Goal: Task Accomplishment & Management: Use online tool/utility

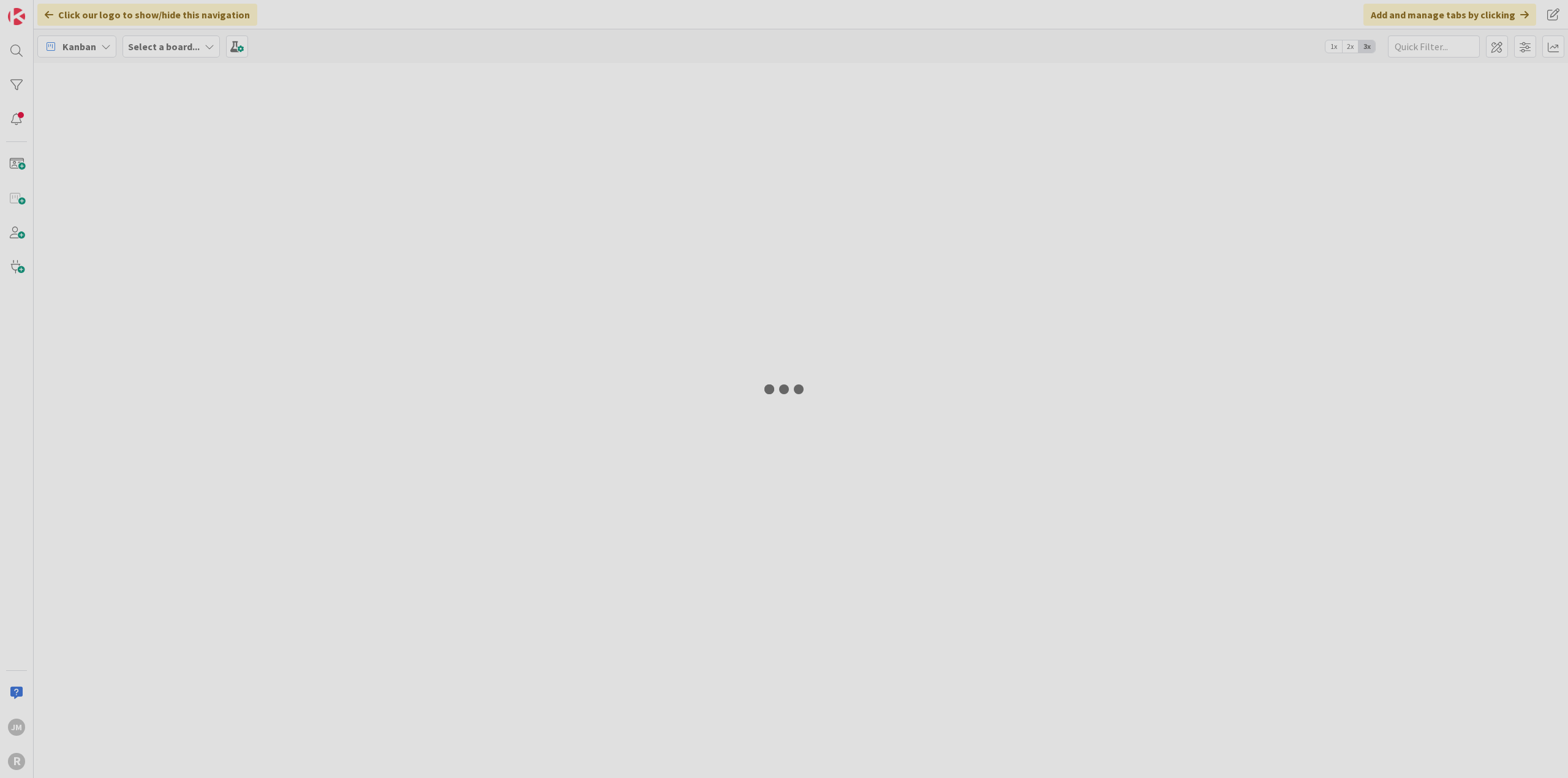
type input "naco"
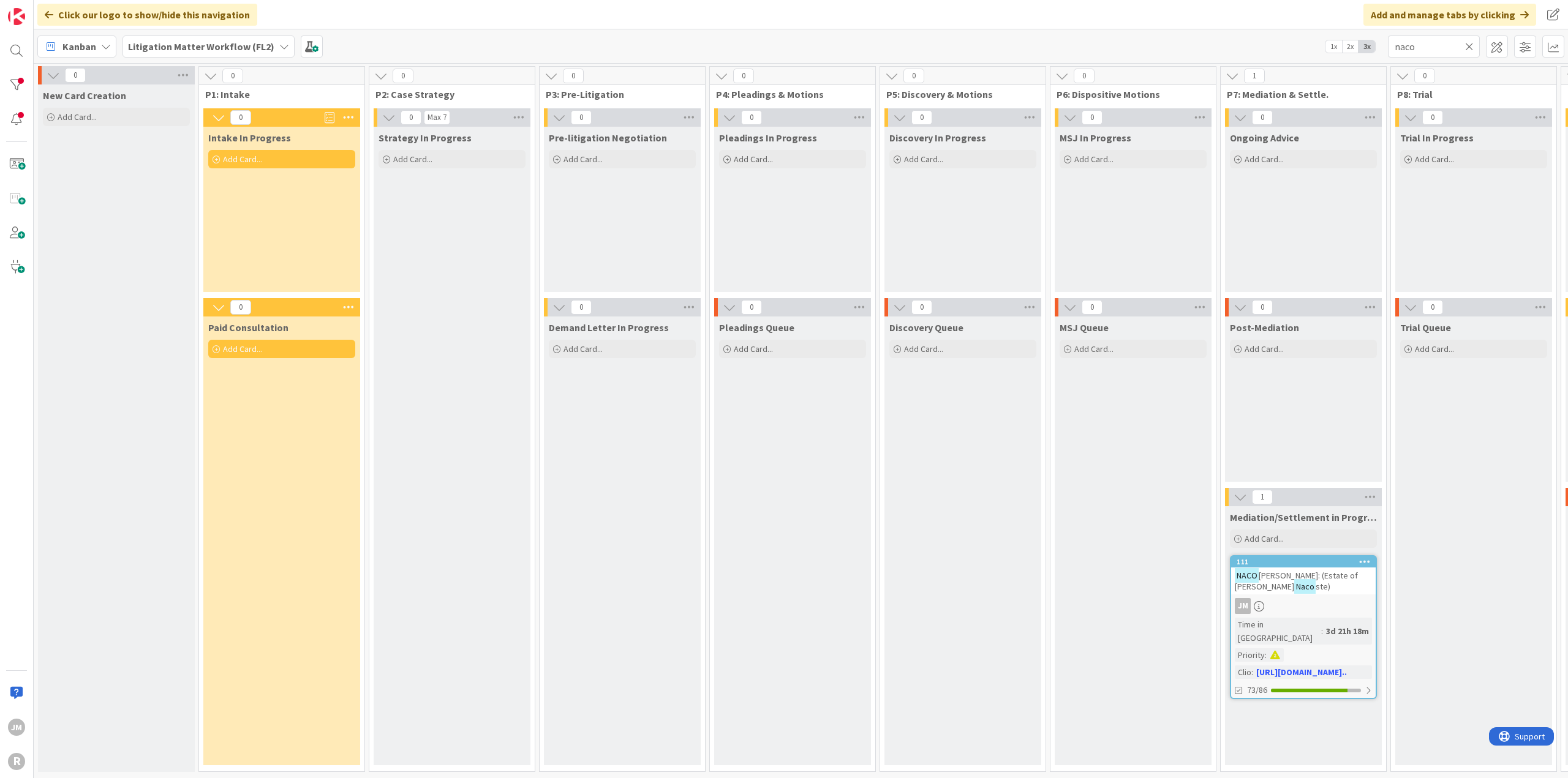
click at [108, 50] on icon at bounding box center [105, 46] width 10 height 10
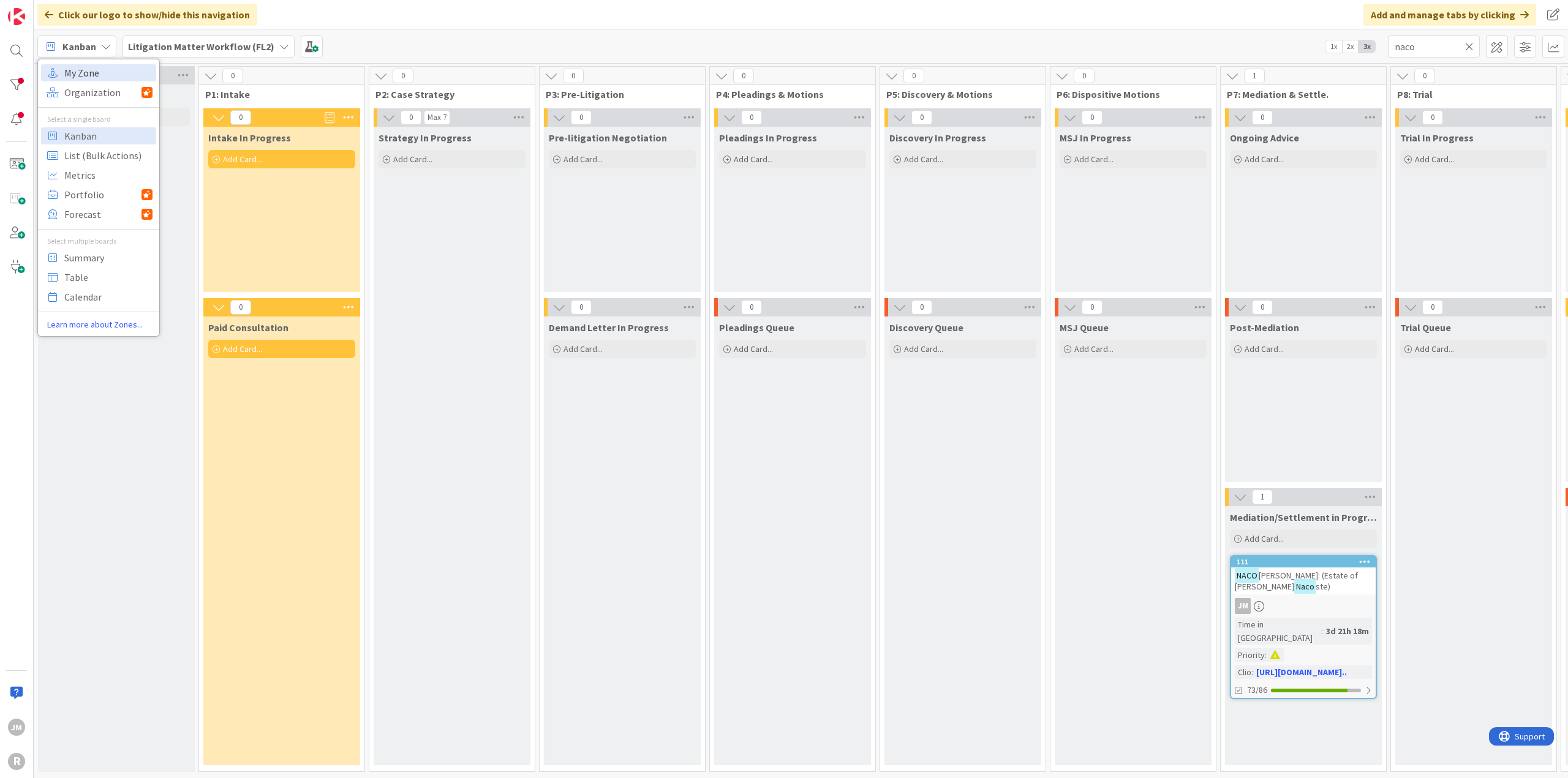
click at [89, 71] on span "My Zone" at bounding box center [108, 73] width 88 height 19
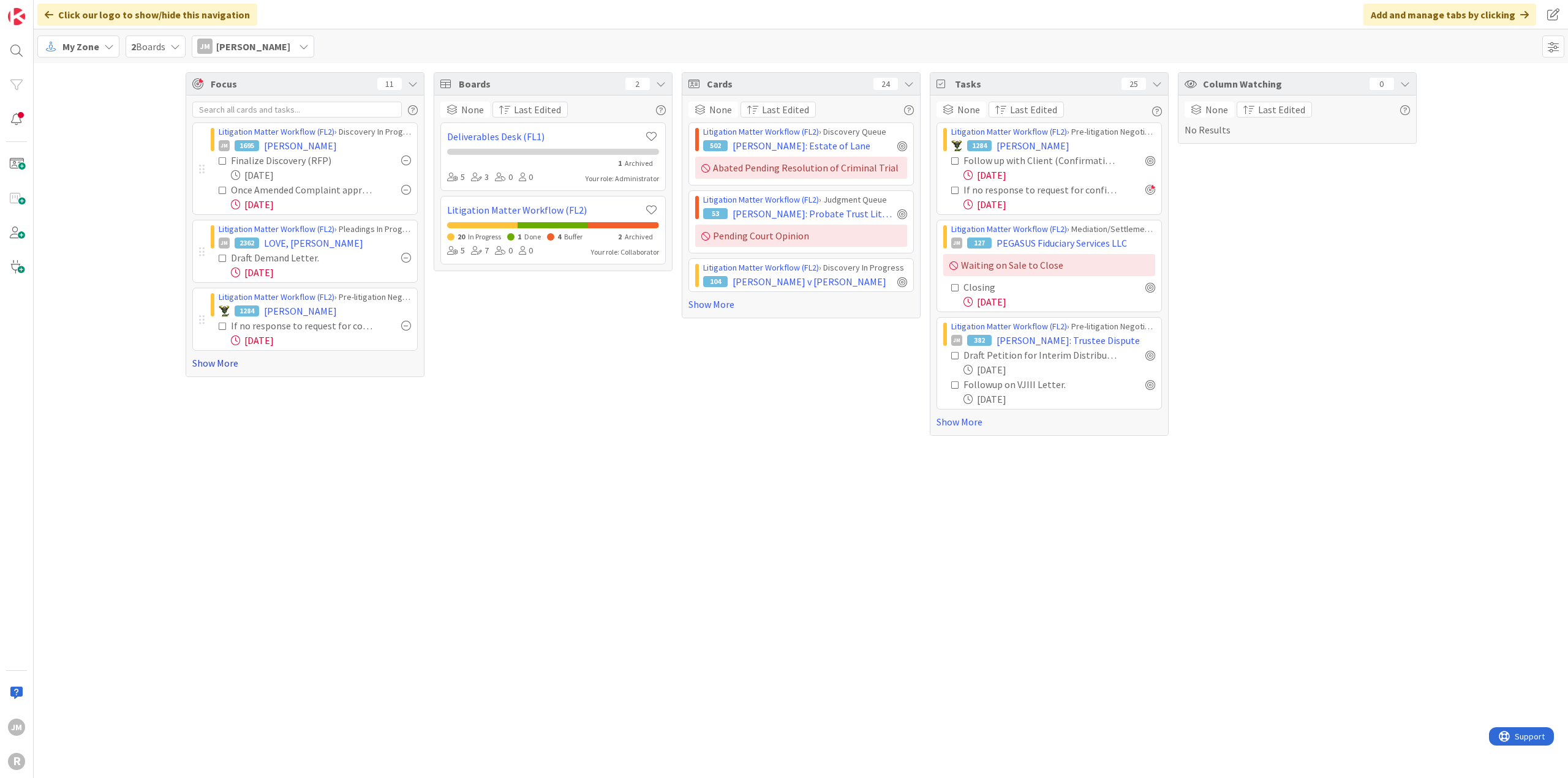
click at [204, 366] on link "Show More" at bounding box center [305, 364] width 226 height 15
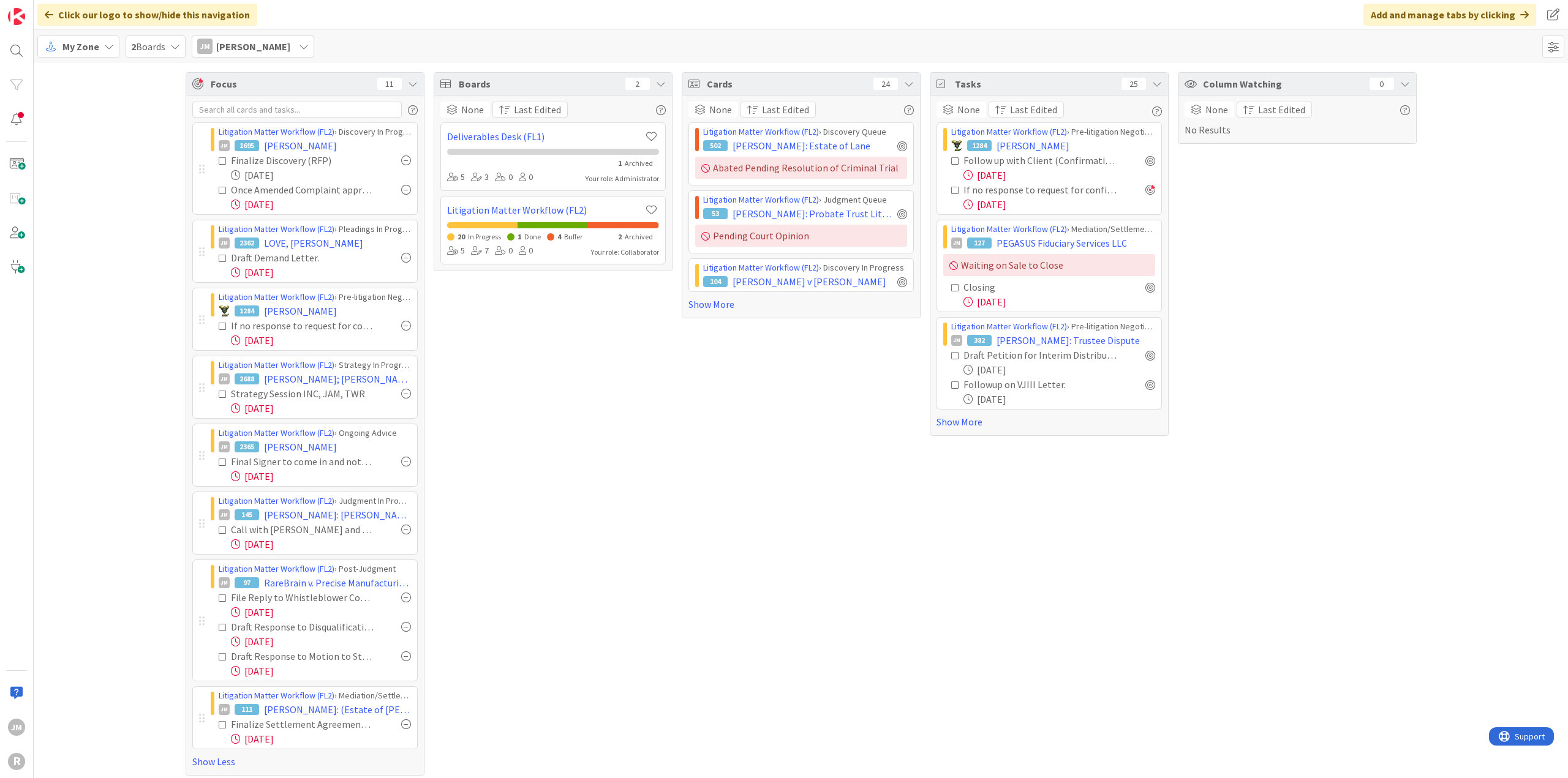
click at [106, 50] on icon at bounding box center [109, 46] width 10 height 10
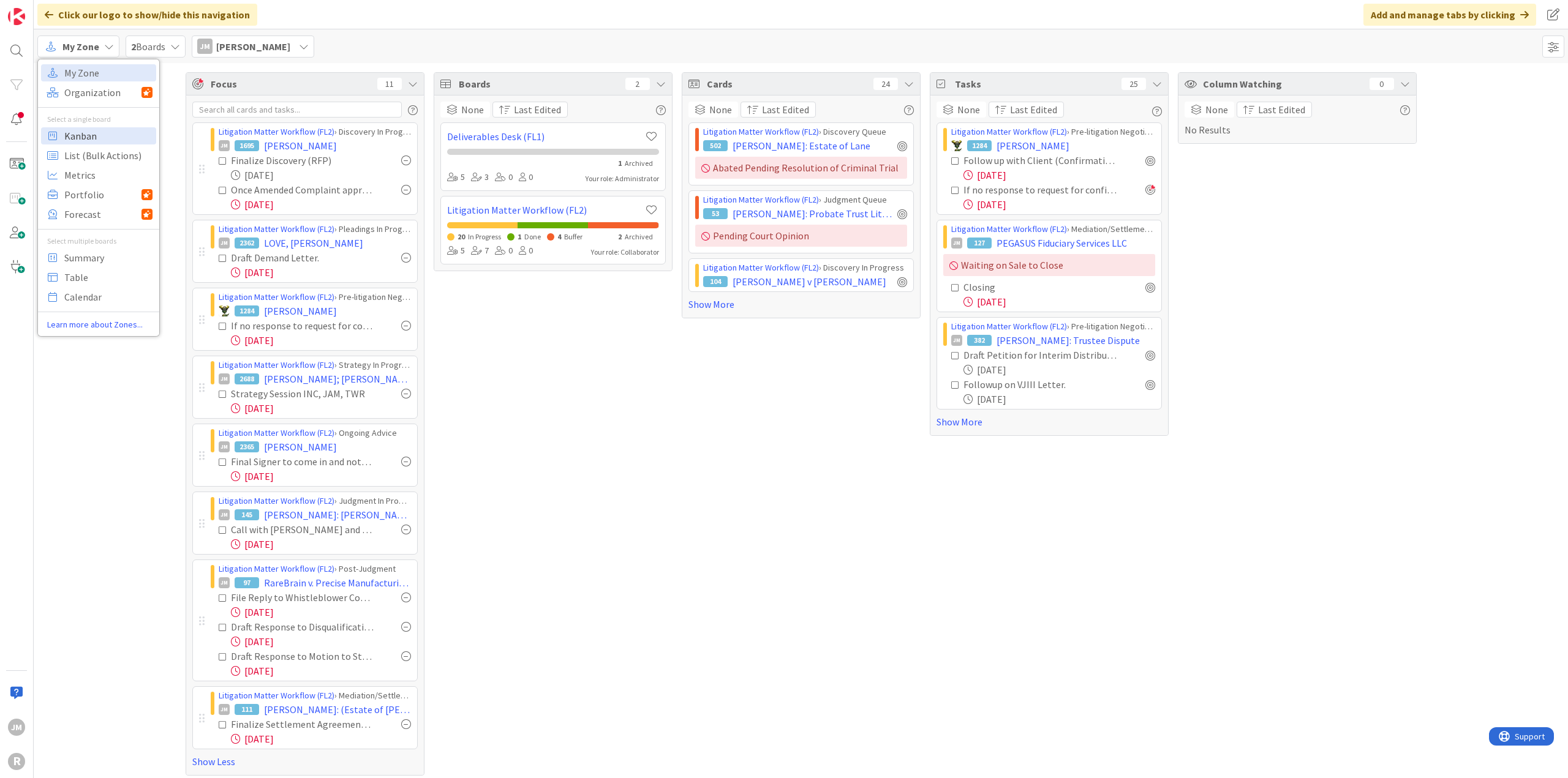
click at [93, 137] on span "Kanban" at bounding box center [108, 136] width 88 height 19
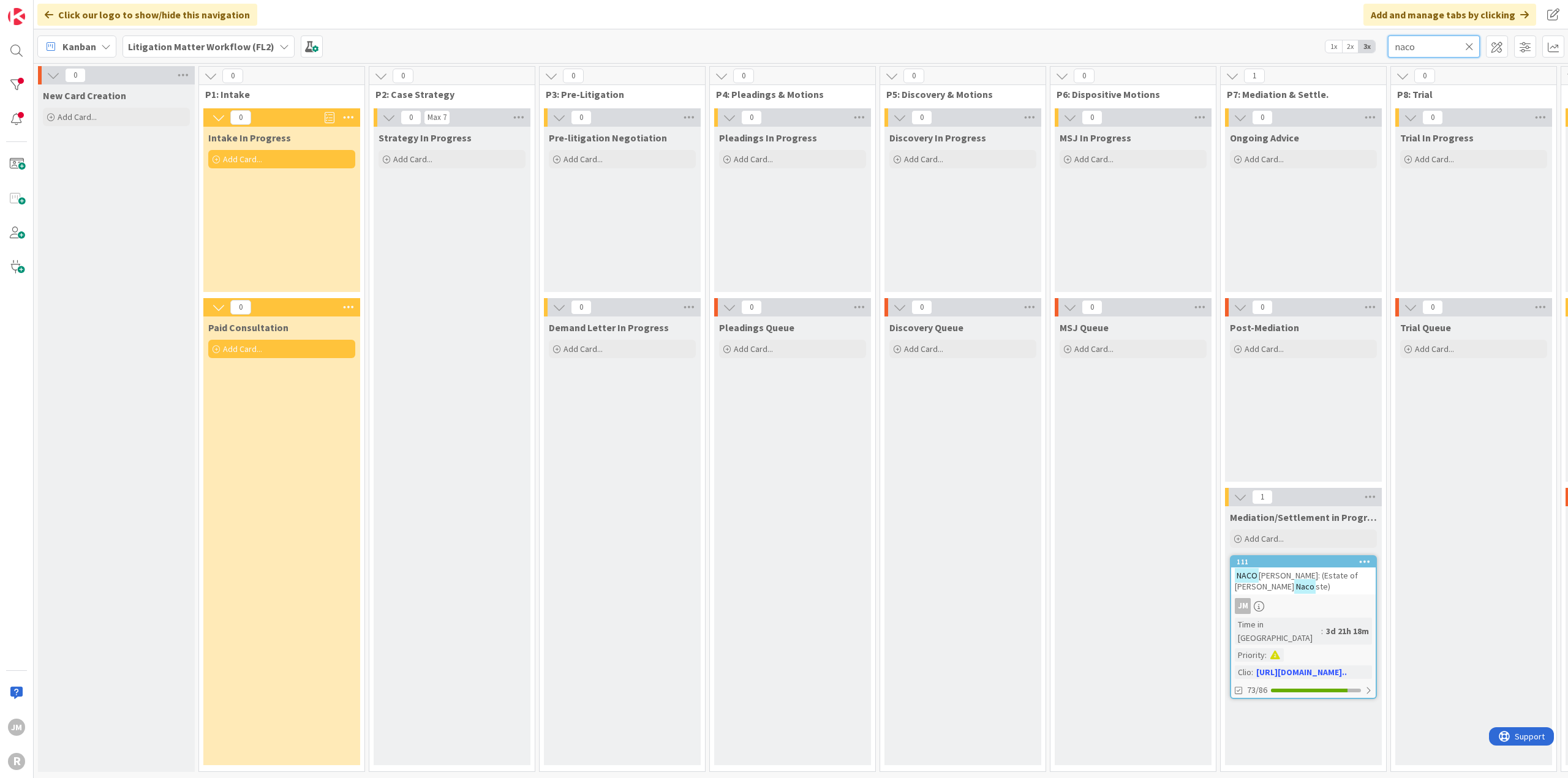
drag, startPoint x: 1426, startPoint y: 44, endPoint x: 1284, endPoint y: 50, distance: 142.1
click at [1284, 50] on div "Kanban Litigation Matter Workflow (FL2) 1x 2x 3x naco" at bounding box center [800, 46] width 1534 height 33
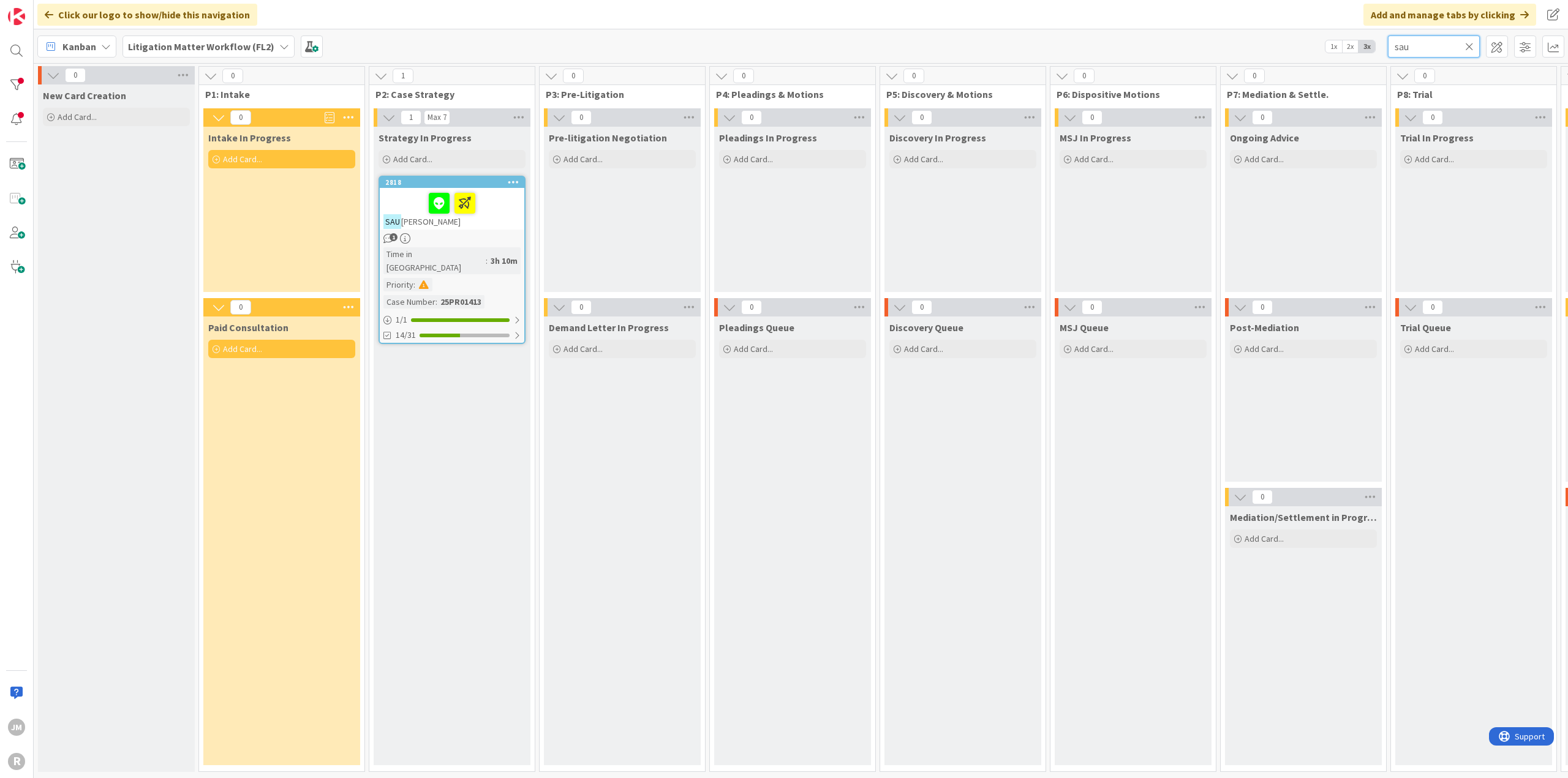
type input "sau"
click at [502, 239] on div "1" at bounding box center [451, 238] width 144 height 10
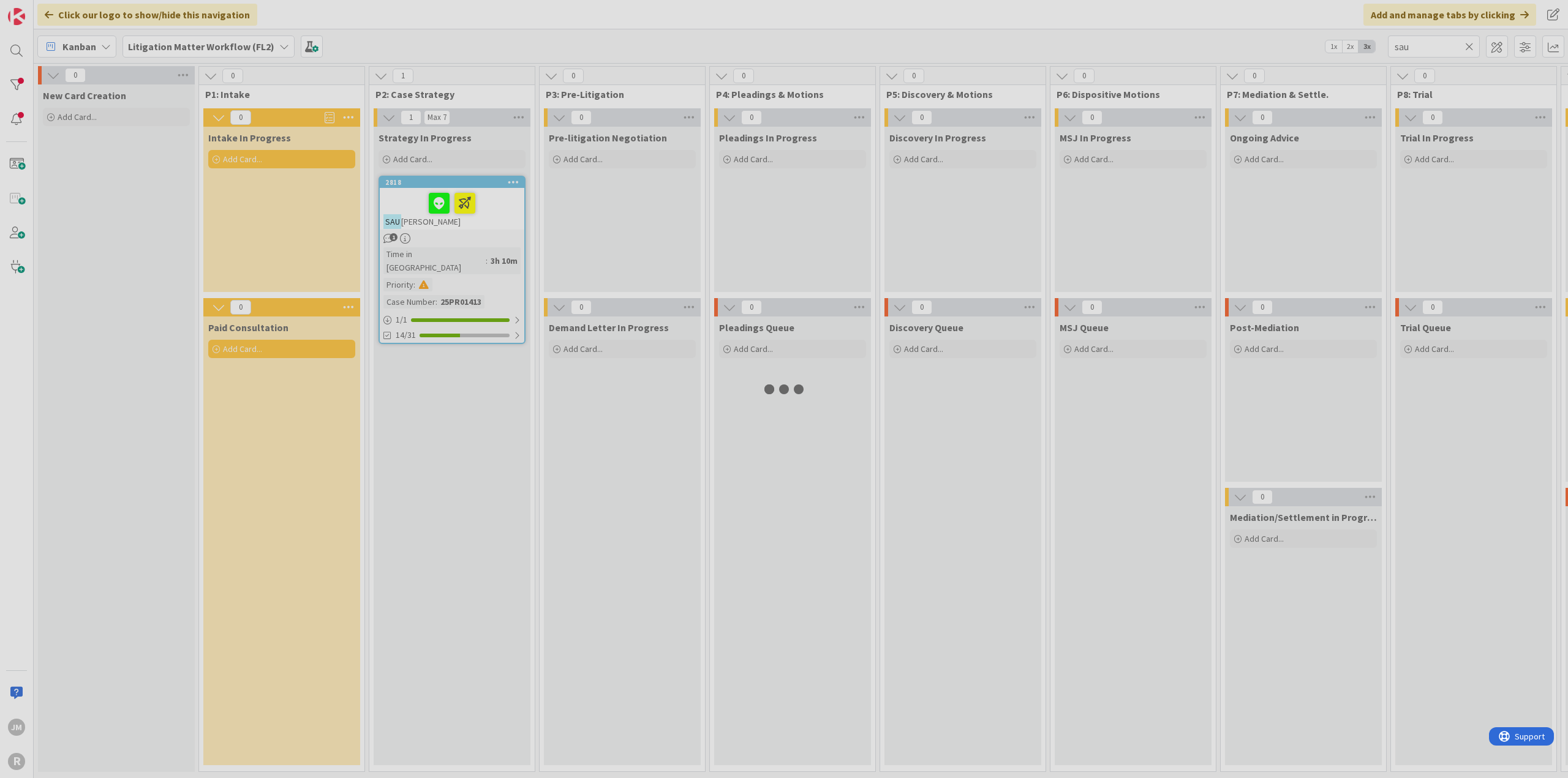
click at [502, 239] on div at bounding box center [784, 389] width 1568 height 778
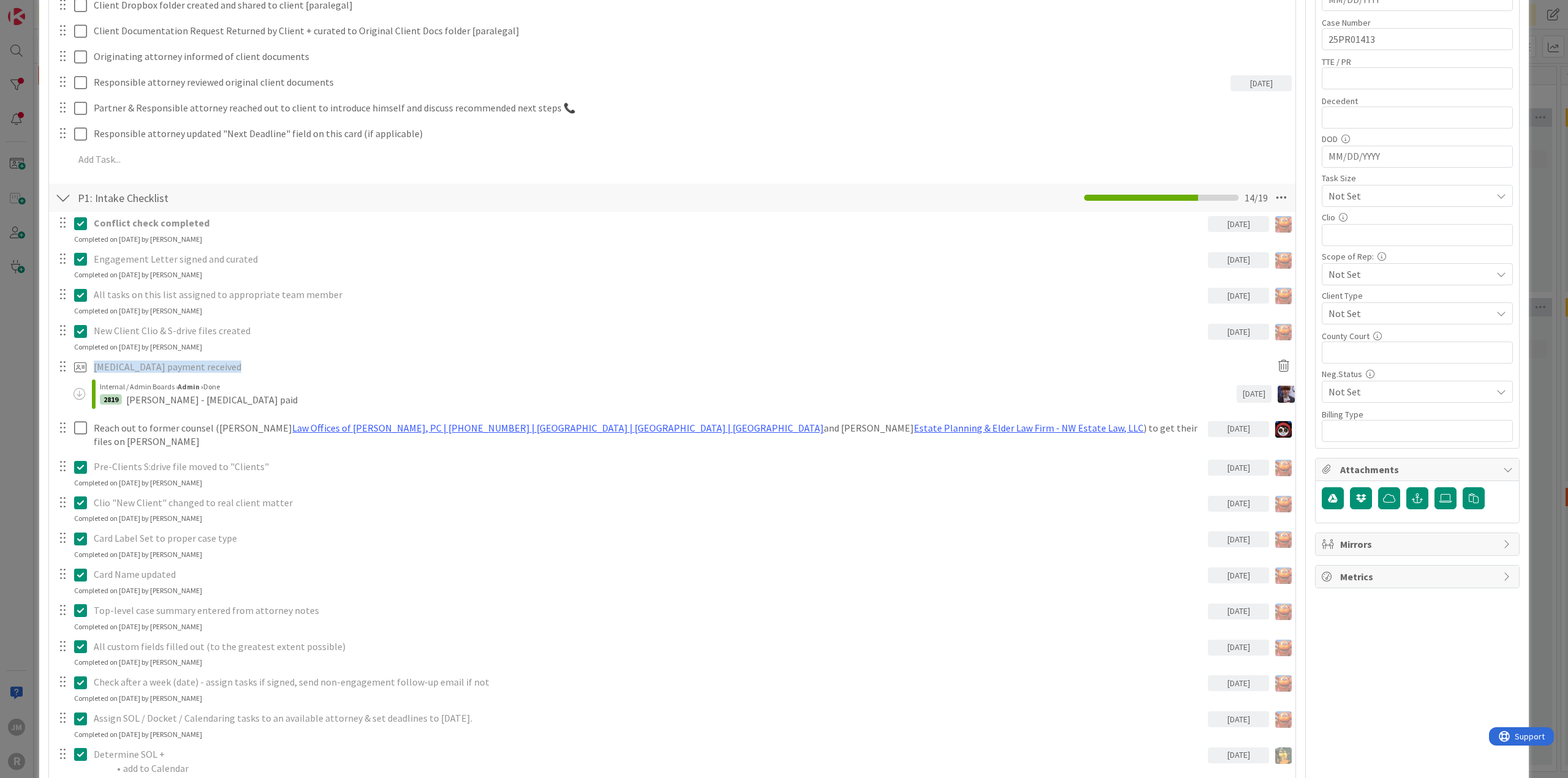
scroll to position [61, 0]
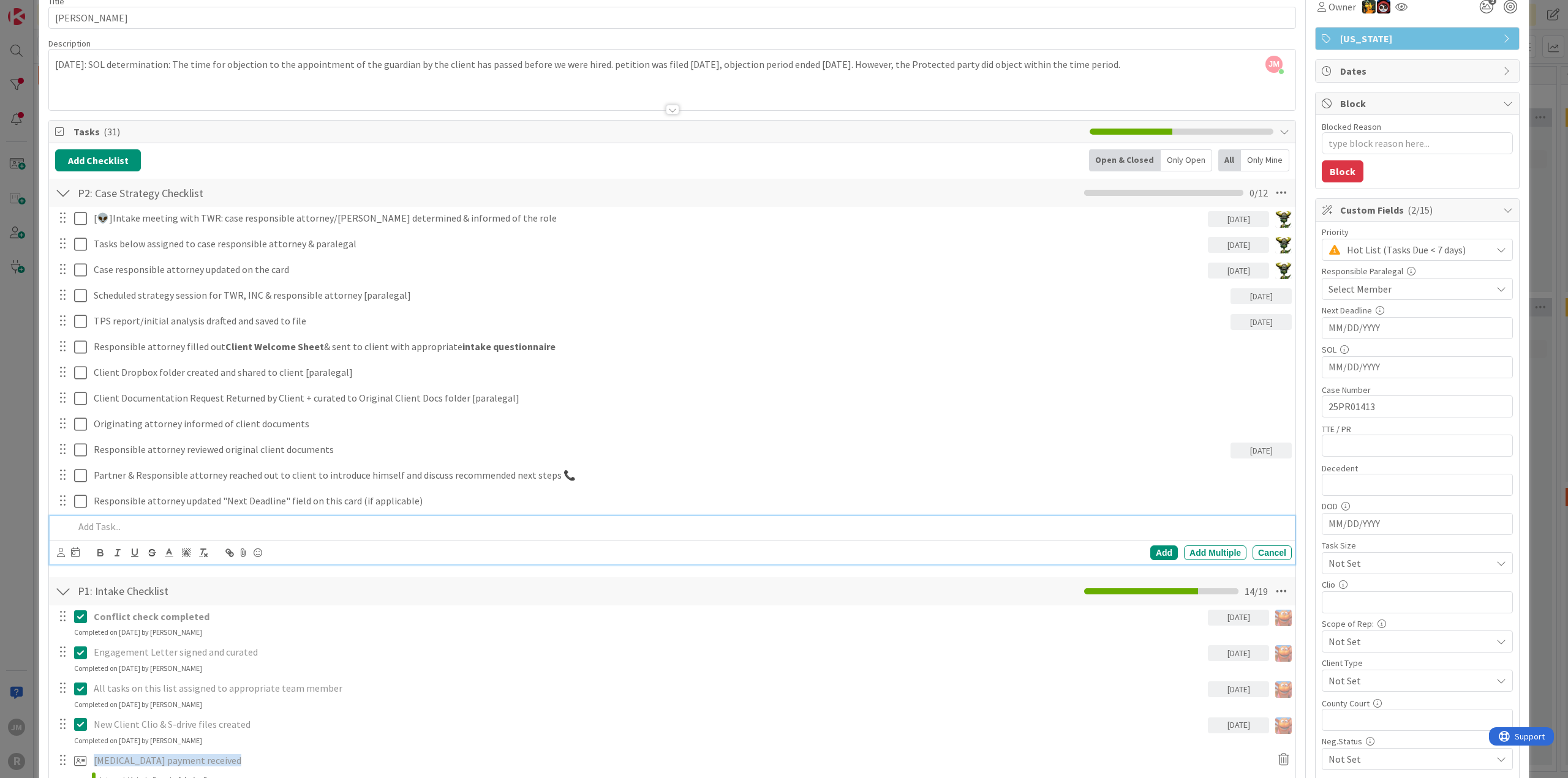
type textarea "x"
click at [208, 523] on p at bounding box center [680, 526] width 1213 height 14
click at [63, 551] on icon at bounding box center [61, 552] width 8 height 9
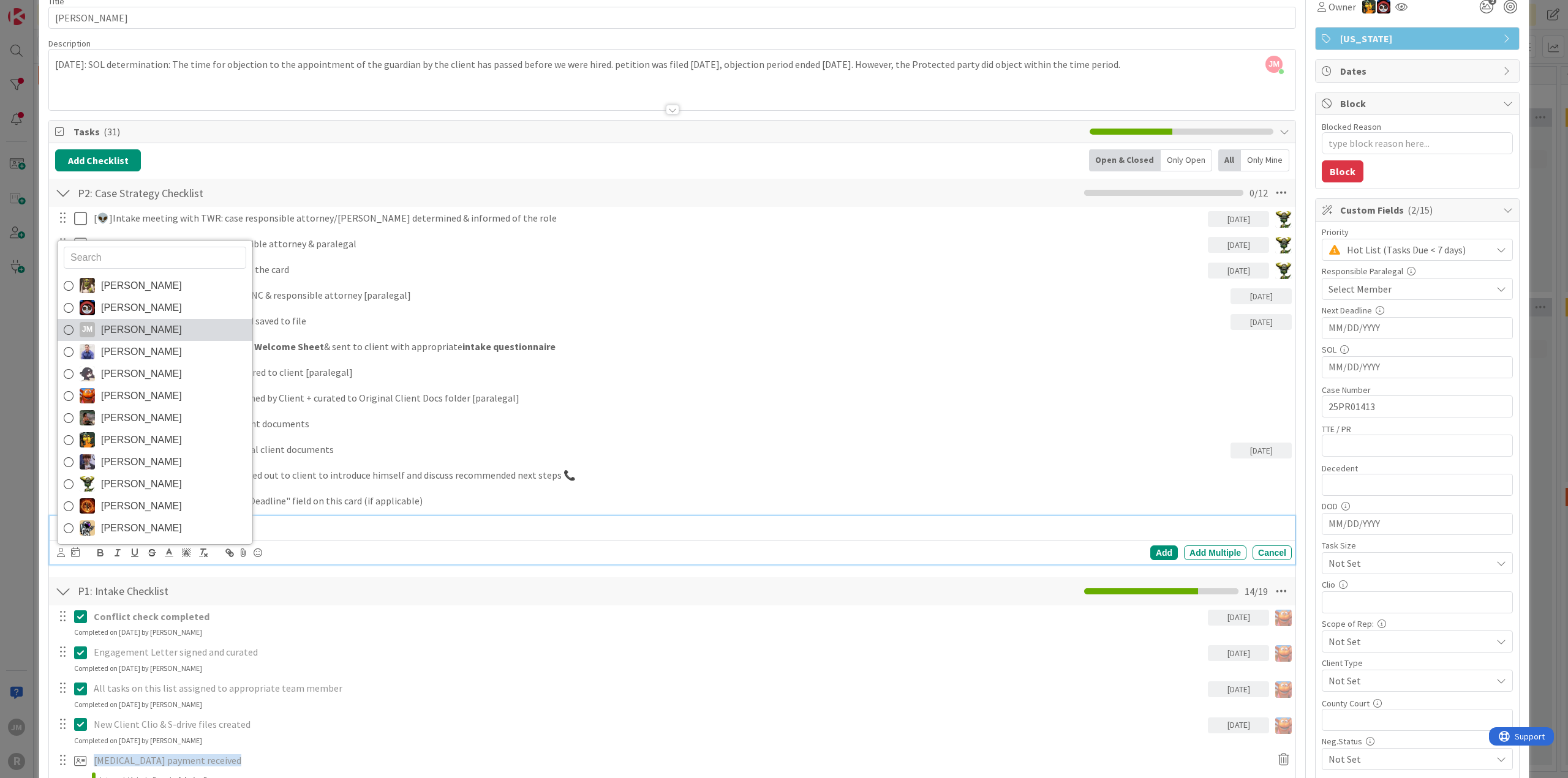
click at [128, 327] on span "[PERSON_NAME]" at bounding box center [141, 330] width 80 height 19
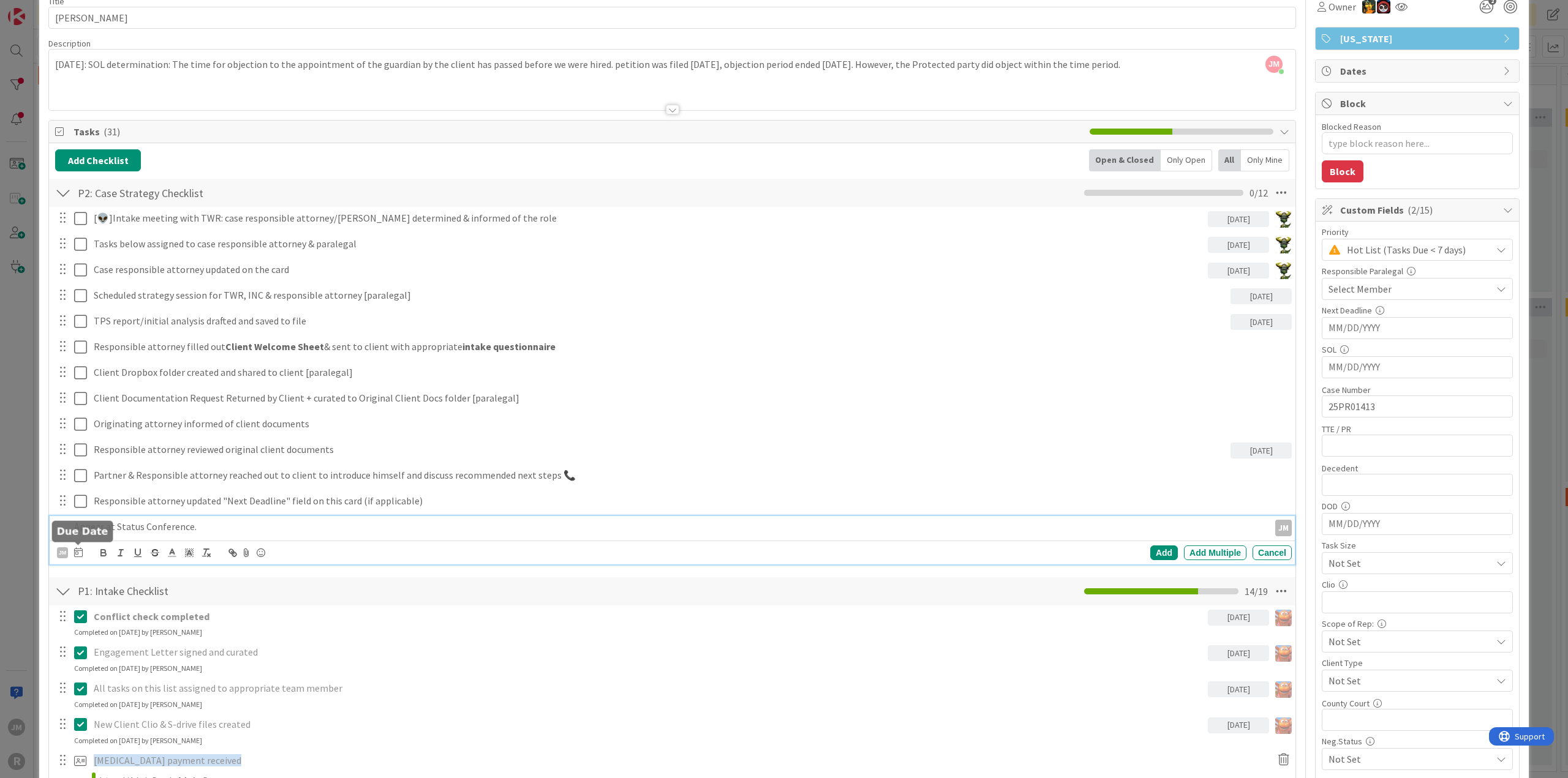
click at [78, 550] on icon at bounding box center [78, 552] width 8 height 10
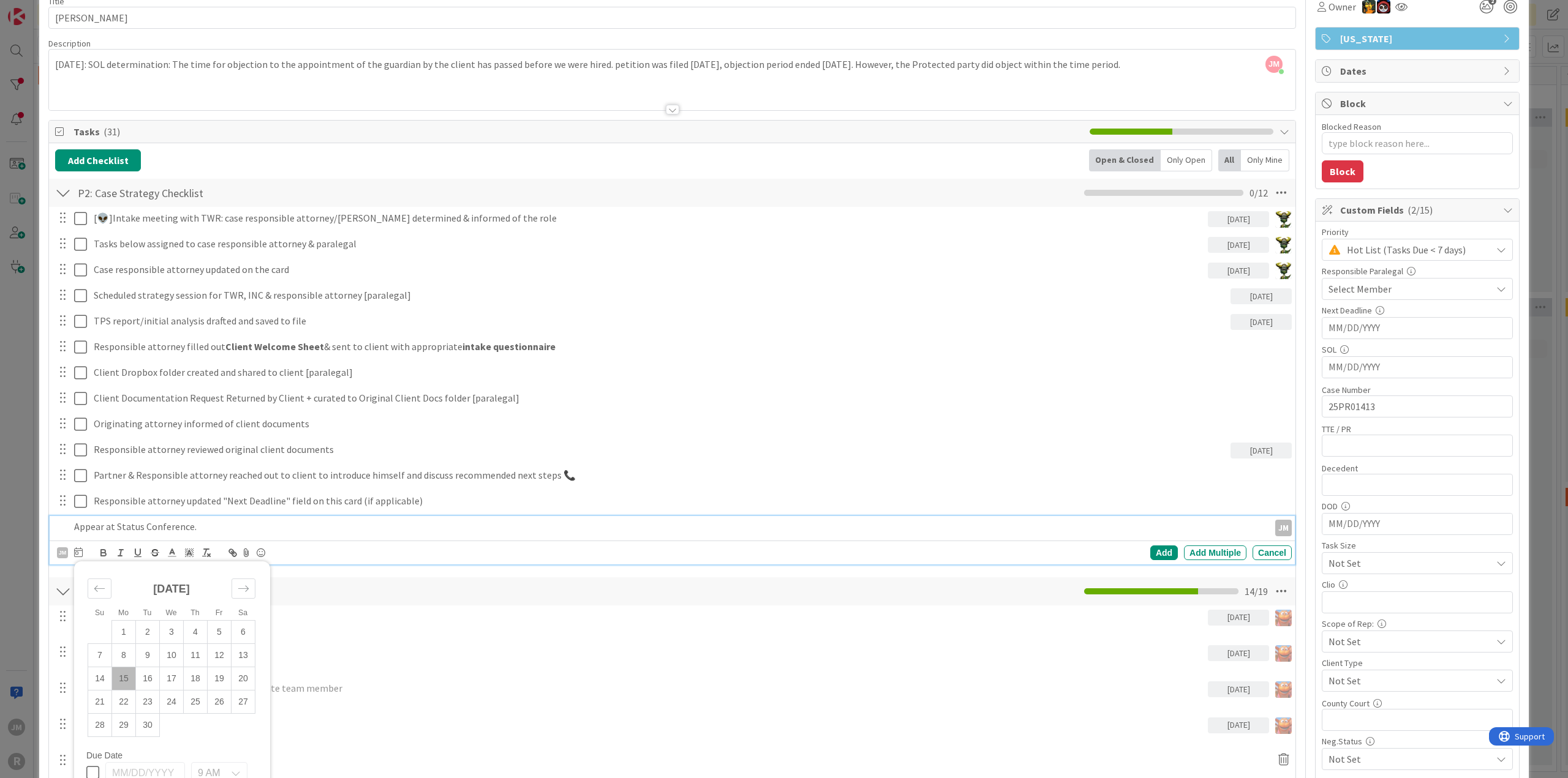
click at [126, 676] on td "15" at bounding box center [124, 678] width 24 height 23
click at [1155, 557] on div "Add" at bounding box center [1164, 553] width 28 height 15
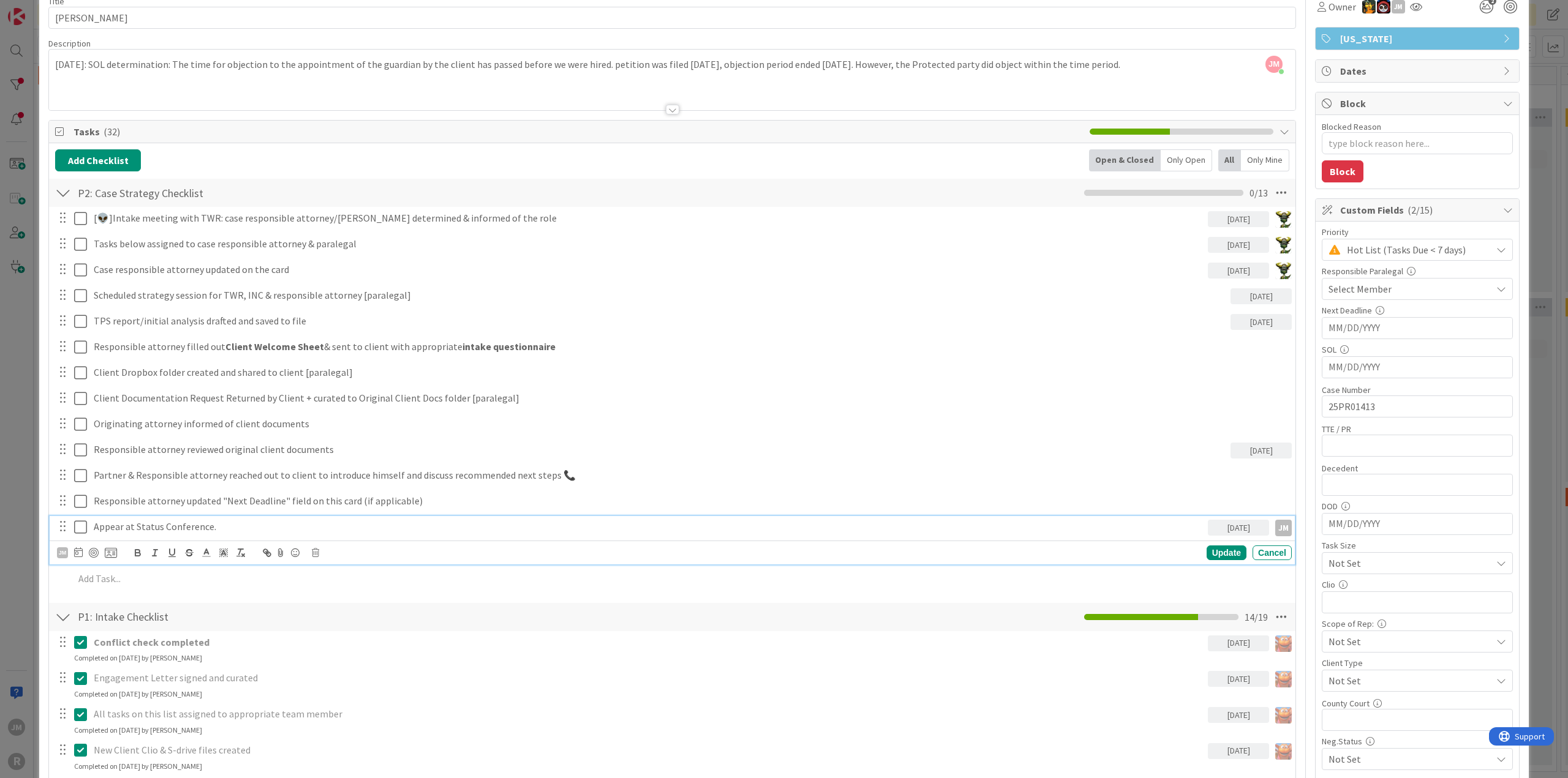
click at [188, 523] on p "Appear at Status Conference." at bounding box center [648, 526] width 1109 height 14
click at [93, 550] on div at bounding box center [93, 552] width 10 height 10
type textarea "x"
click at [1222, 552] on div "Update" at bounding box center [1226, 553] width 40 height 15
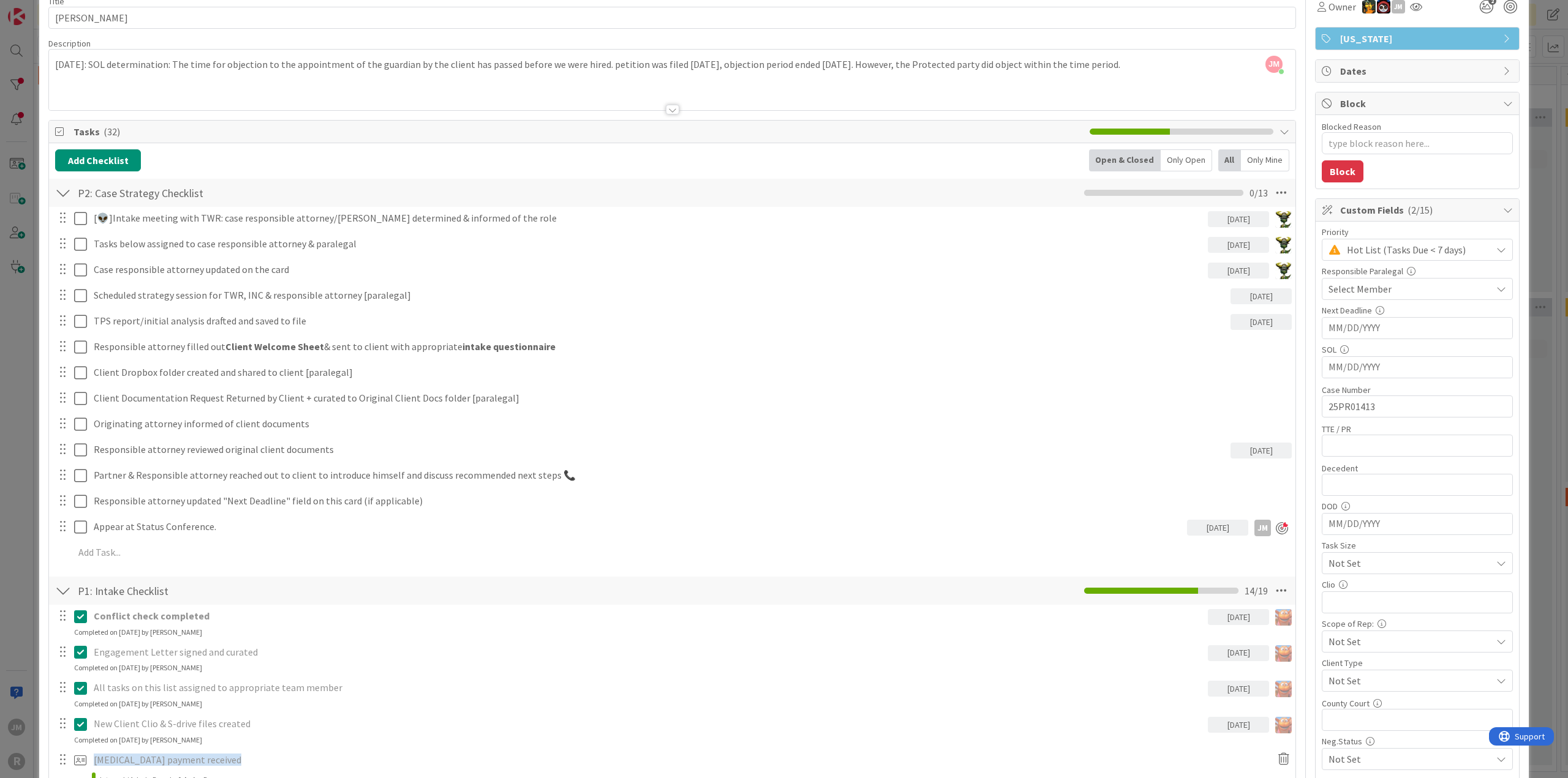
click at [19, 528] on div "ID 2818 Litigation Matter Workflow (FL2) Strategy In Progress Title 15 / 128 [P…" at bounding box center [784, 389] width 1568 height 778
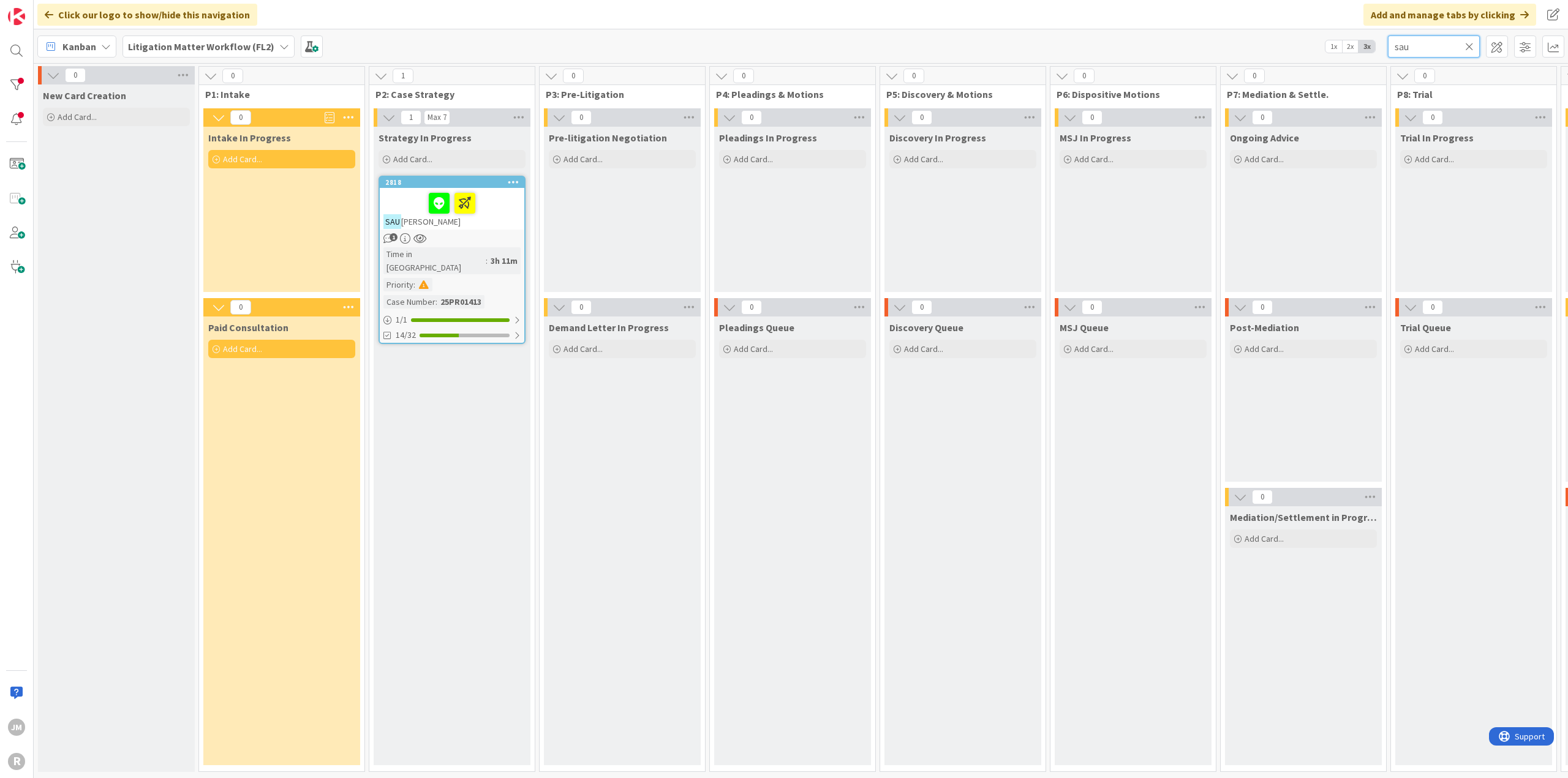
drag, startPoint x: 1416, startPoint y: 46, endPoint x: 1370, endPoint y: 50, distance: 46.2
click at [1370, 50] on div "Kanban Litigation Matter Workflow (FL2) 1x 2x 3x sau" at bounding box center [800, 46] width 1534 height 33
type input "[PERSON_NAME]"
click at [495, 209] on div at bounding box center [451, 204] width 137 height 26
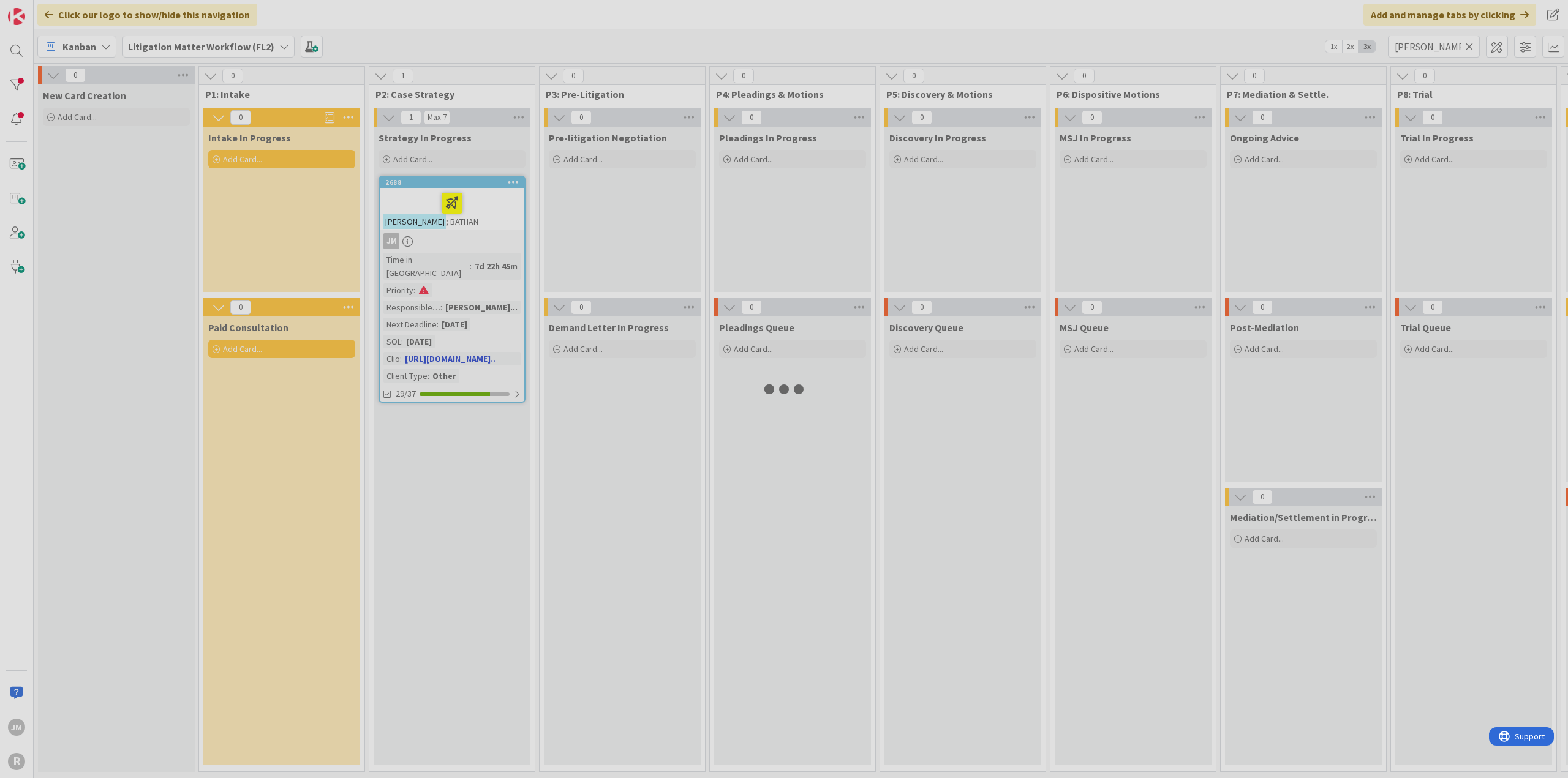
click at [495, 209] on div at bounding box center [784, 389] width 1568 height 778
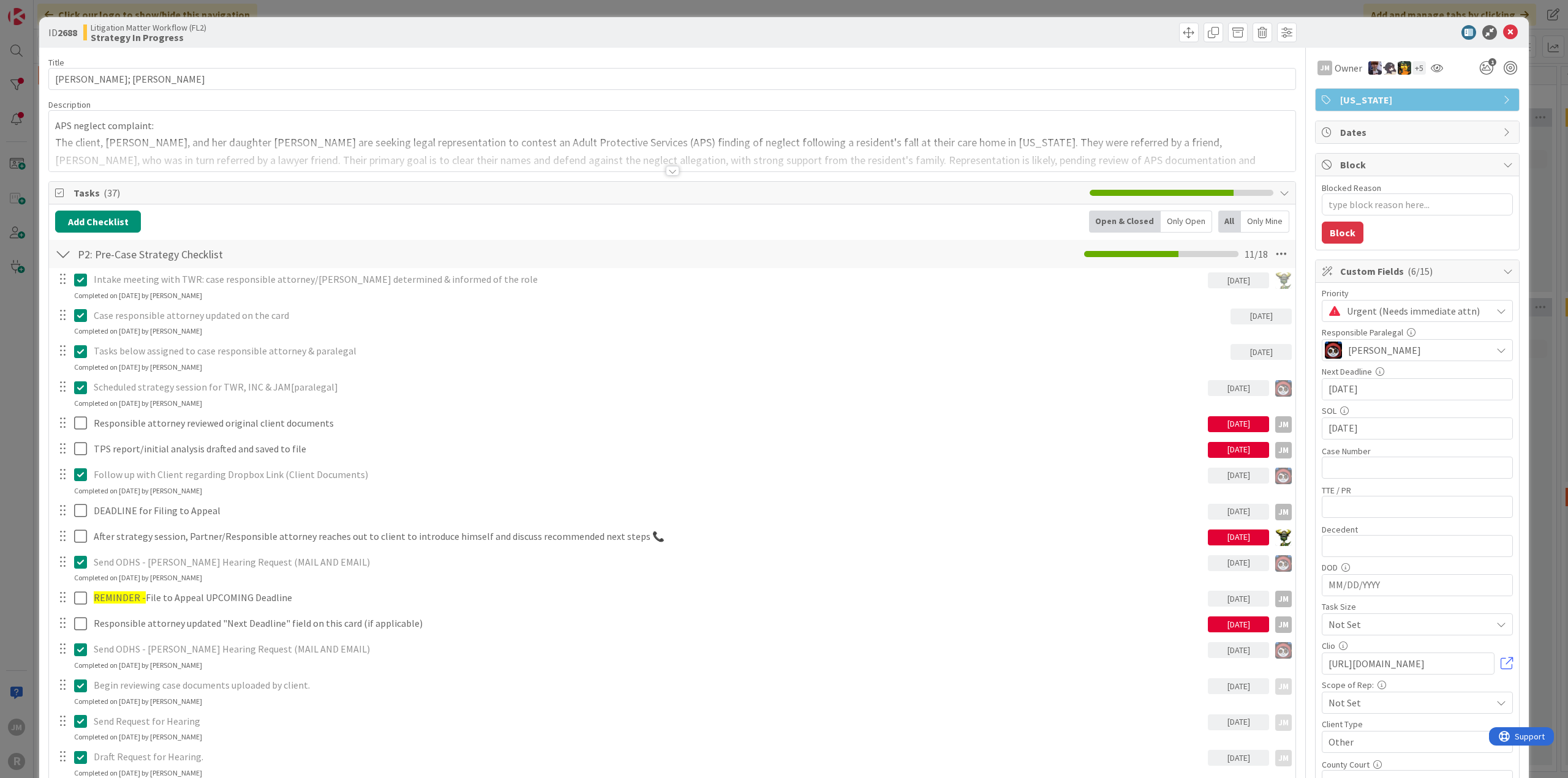
type textarea "x"
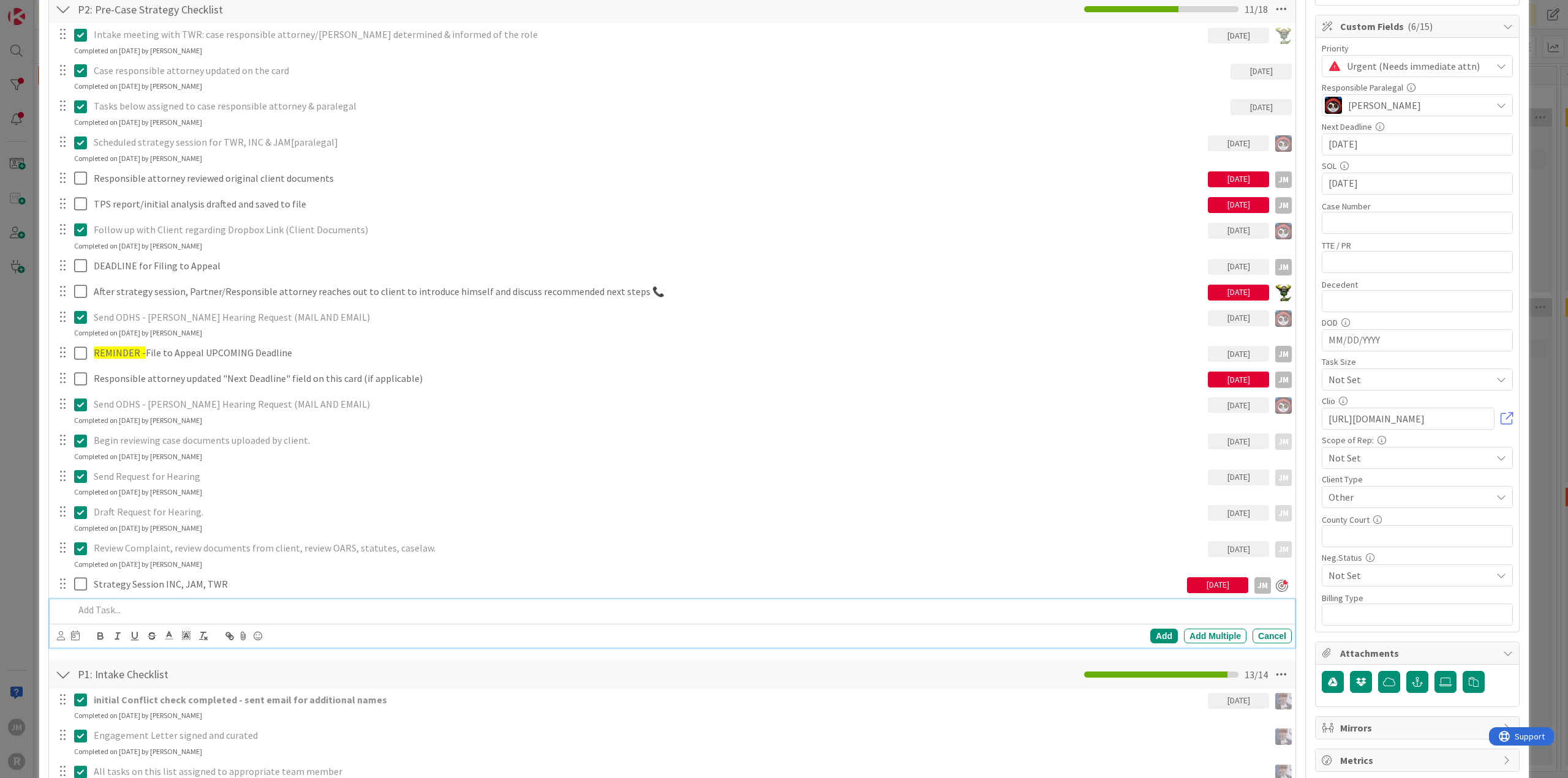
click at [164, 603] on p at bounding box center [680, 610] width 1213 height 14
click at [174, 603] on p at bounding box center [680, 610] width 1213 height 14
click at [59, 635] on icon at bounding box center [61, 636] width 8 height 9
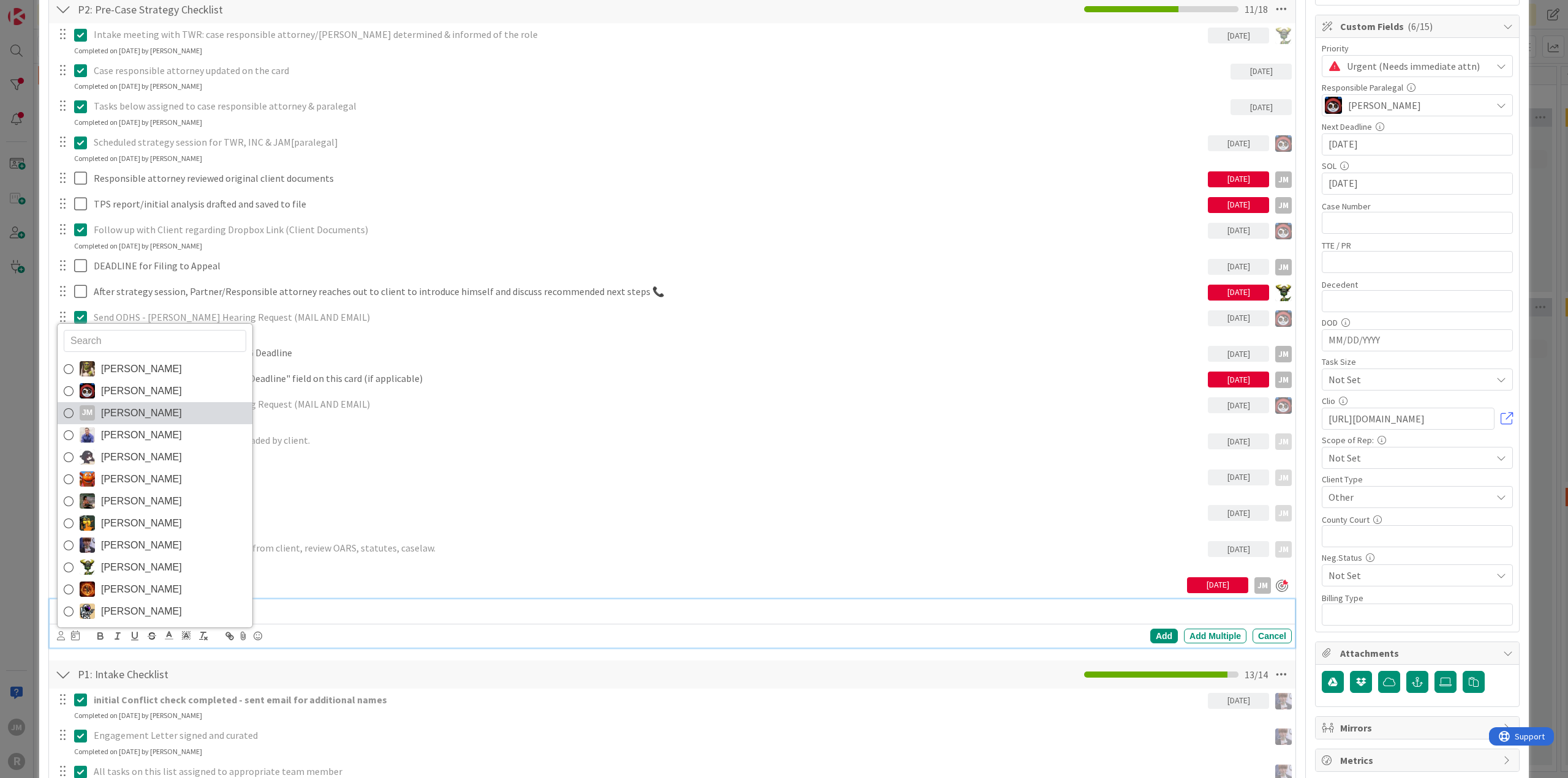
click at [137, 414] on span "[PERSON_NAME]" at bounding box center [141, 414] width 80 height 19
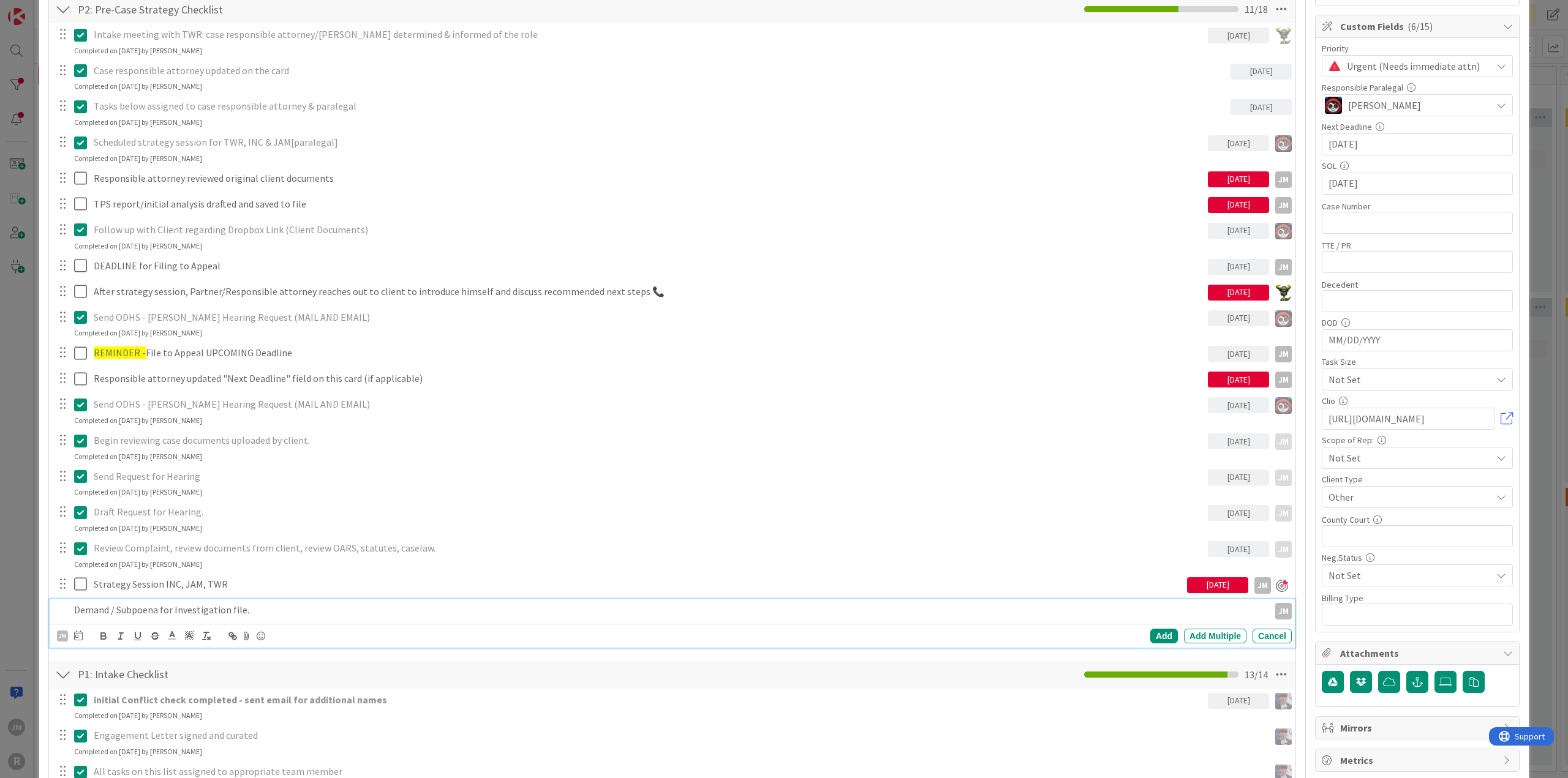
click at [80, 632] on icon at bounding box center [78, 636] width 8 height 10
click at [175, 759] on td "17" at bounding box center [172, 761] width 24 height 23
click at [144, 756] on td "16" at bounding box center [148, 761] width 24 height 23
click at [1150, 631] on div "Add" at bounding box center [1164, 636] width 28 height 15
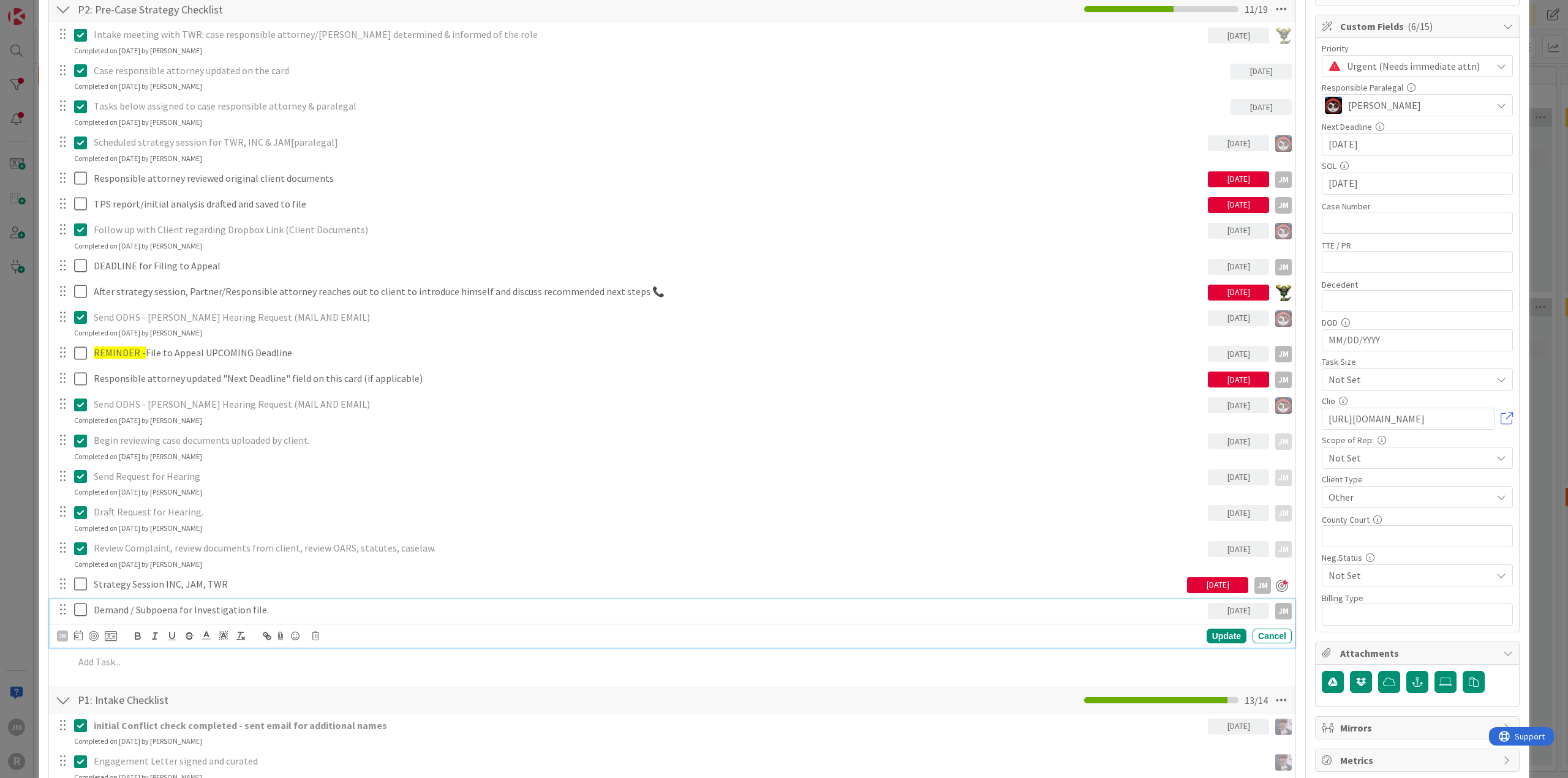
click at [120, 611] on p "Demand / Subpoena for Investigation file." at bounding box center [648, 610] width 1109 height 14
click at [94, 636] on div at bounding box center [93, 636] width 10 height 10
type textarea "x"
click at [1209, 636] on div "Update" at bounding box center [1226, 636] width 40 height 15
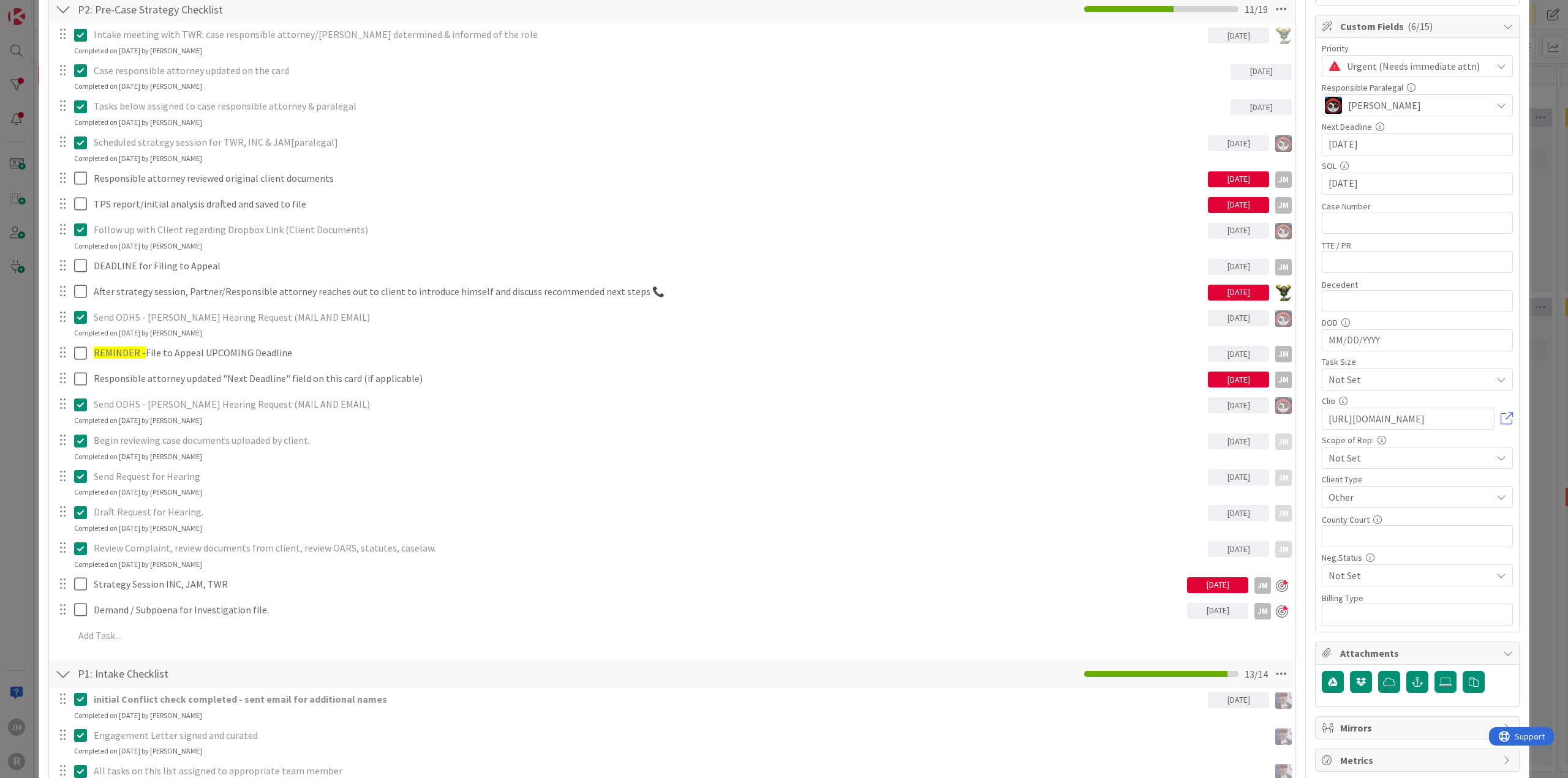
click at [26, 568] on div "ID 2688 Litigation Matter Workflow (FL2) Strategy In Progress Title 14 / 128 [P…" at bounding box center [784, 389] width 1568 height 778
